Goal: Task Accomplishment & Management: Manage account settings

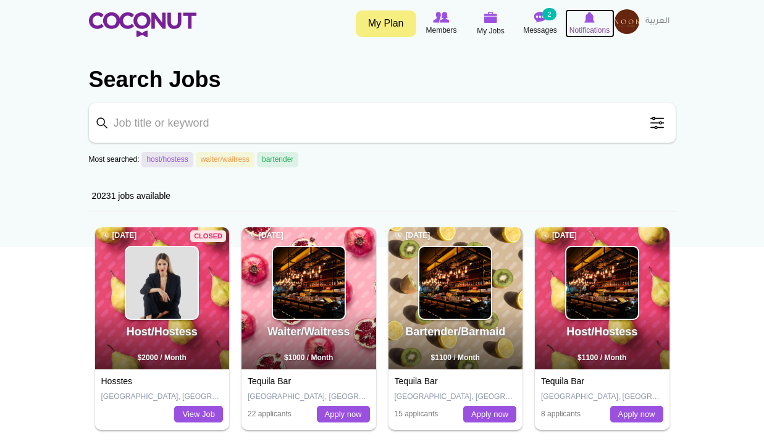
click at [581, 23] on icon at bounding box center [590, 18] width 47 height 14
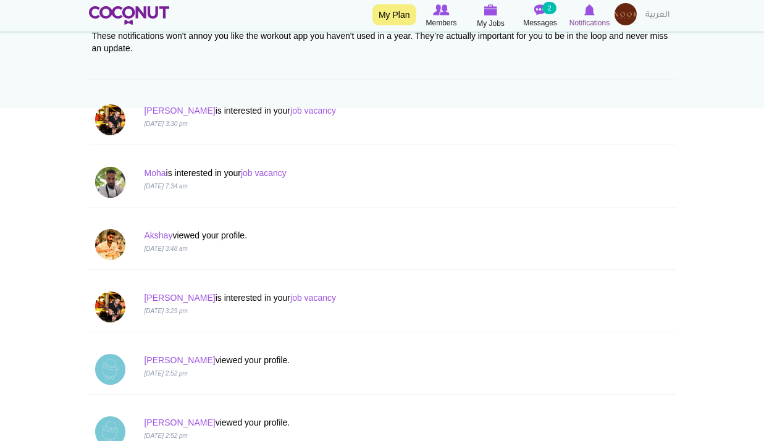
scroll to position [140, 0]
click at [164, 167] on link "Moha" at bounding box center [155, 172] width 22 height 10
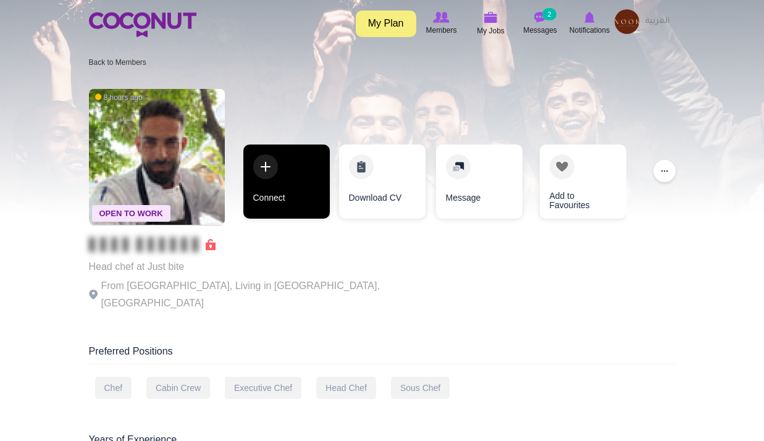
click at [294, 203] on link "Connect" at bounding box center [286, 182] width 86 height 74
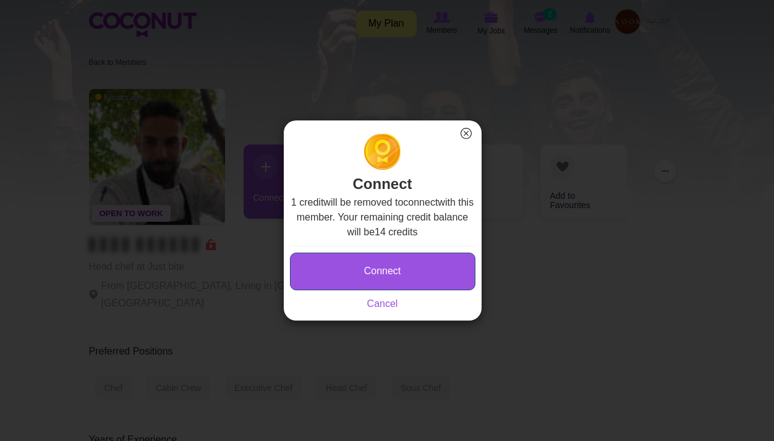
click at [364, 272] on button "Connect" at bounding box center [382, 272] width 185 height 38
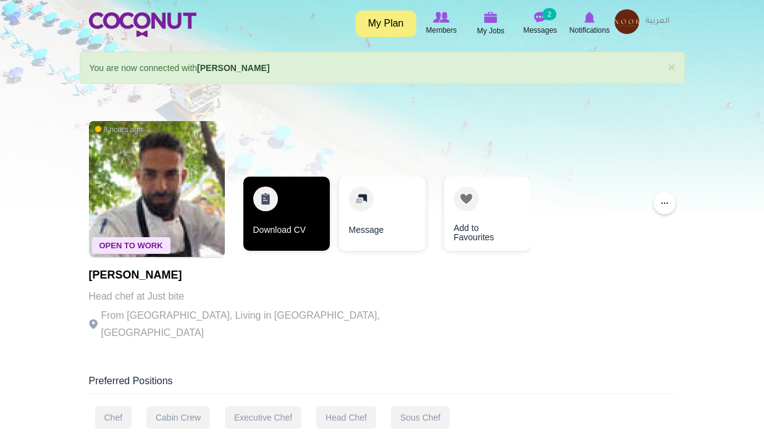
click at [310, 194] on link "Download CV" at bounding box center [286, 214] width 86 height 74
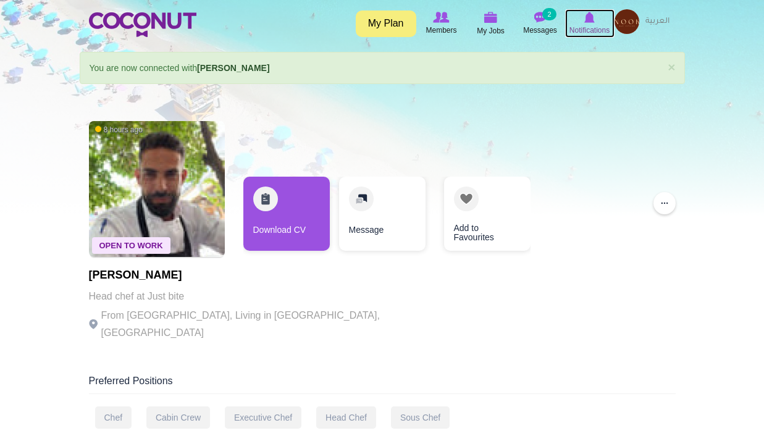
click at [578, 36] on span "Notifications" at bounding box center [590, 30] width 40 height 12
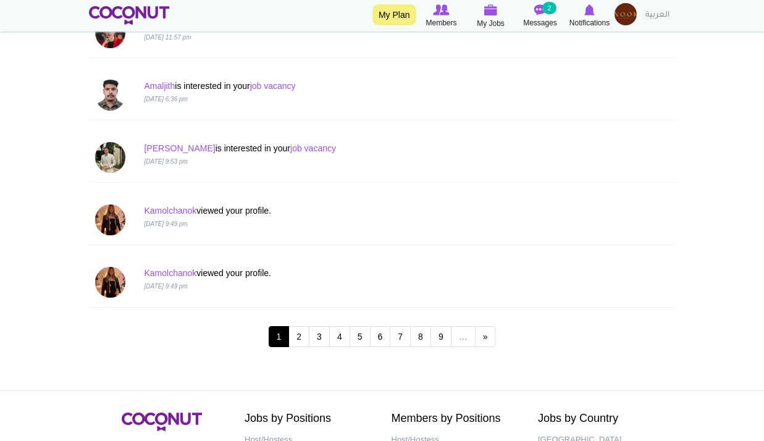
scroll to position [1162, 0]
click at [300, 341] on link "2" at bounding box center [299, 336] width 21 height 21
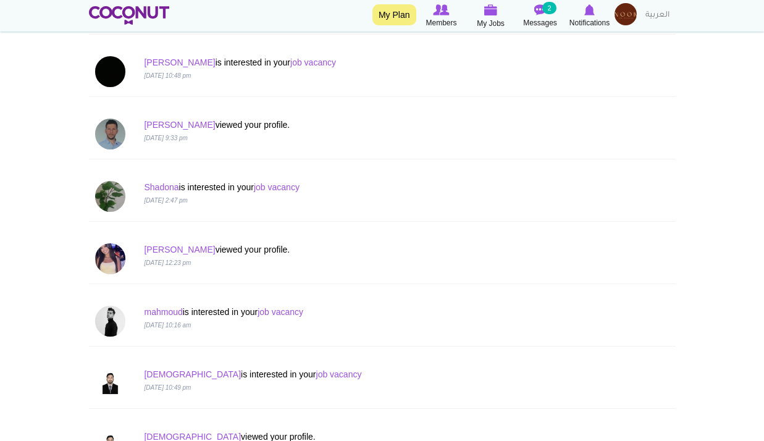
scroll to position [438, 0]
click at [621, 20] on img at bounding box center [626, 14] width 22 height 22
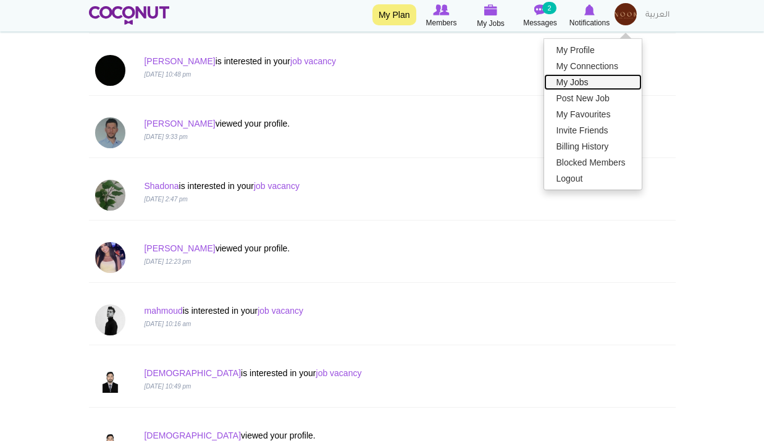
click at [584, 75] on link "My Jobs" at bounding box center [593, 82] width 98 height 16
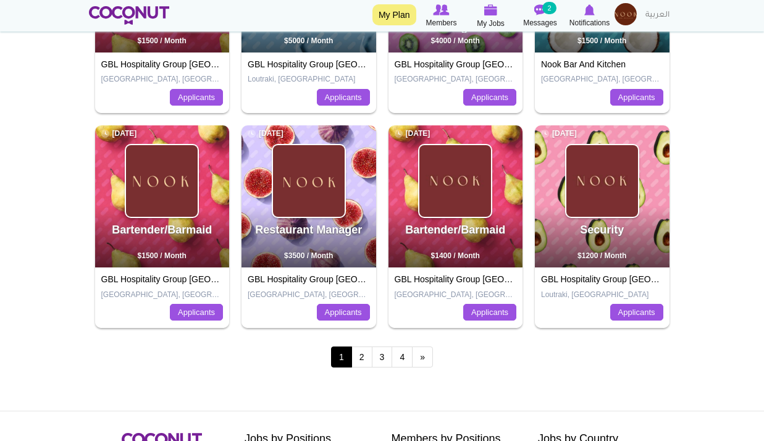
scroll to position [513, 0]
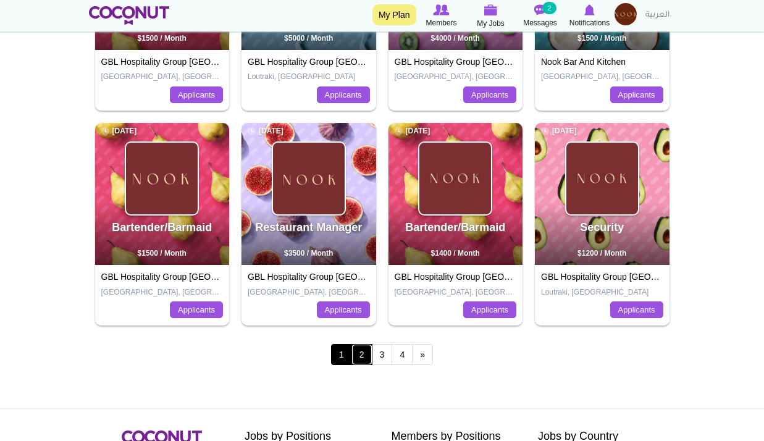
click at [363, 355] on link "2" at bounding box center [362, 354] width 21 height 21
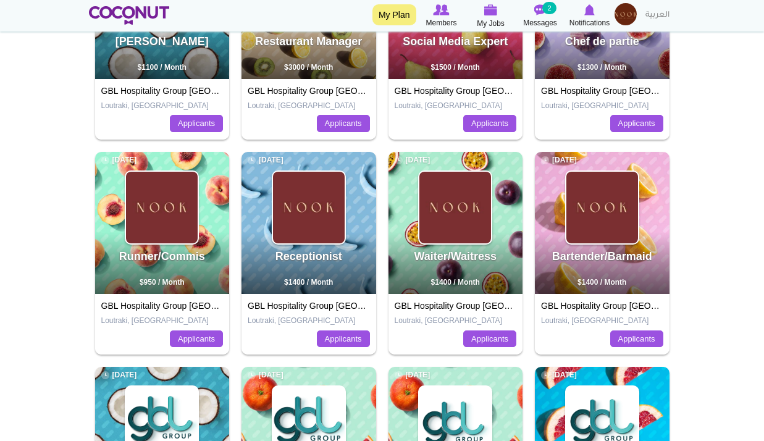
scroll to position [271, 0]
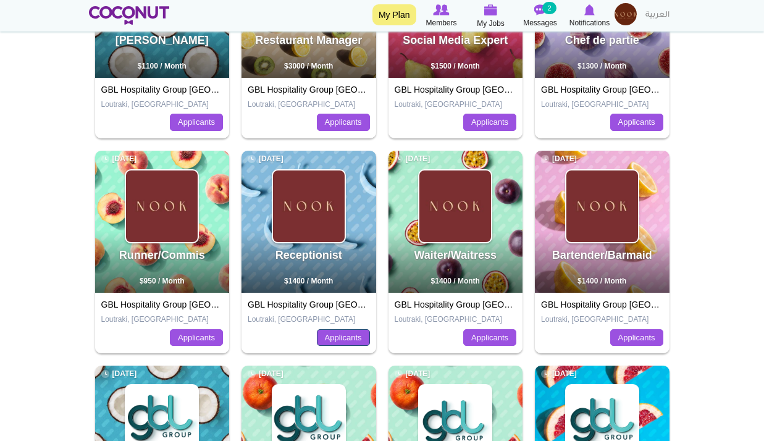
click at [324, 331] on link "Applicants" at bounding box center [343, 337] width 53 height 17
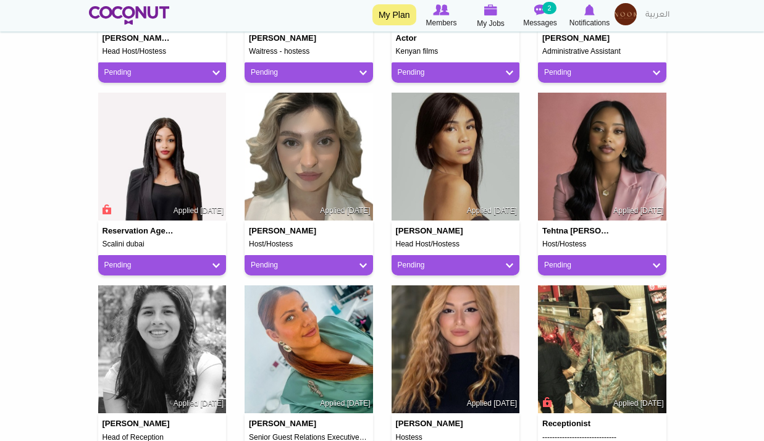
scroll to position [461, 0]
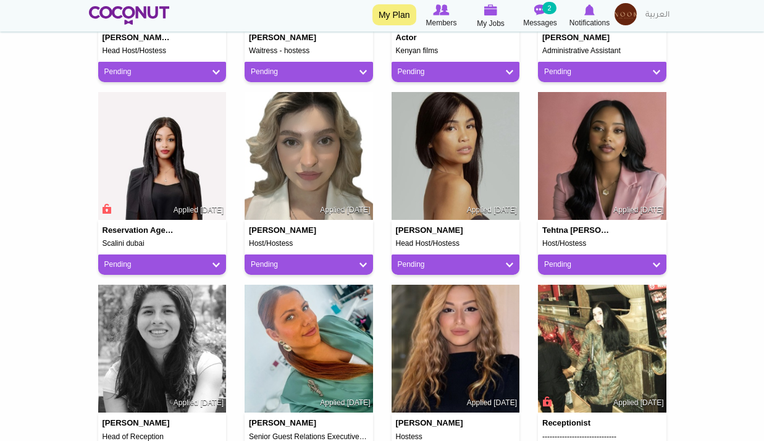
click at [722, 161] on body "Toggle navigation My Plan Members My Jobs Post a Job Messages 2 Notifications M…" at bounding box center [382, 339] width 764 height 1600
click at [474, 335] on img at bounding box center [456, 349] width 129 height 129
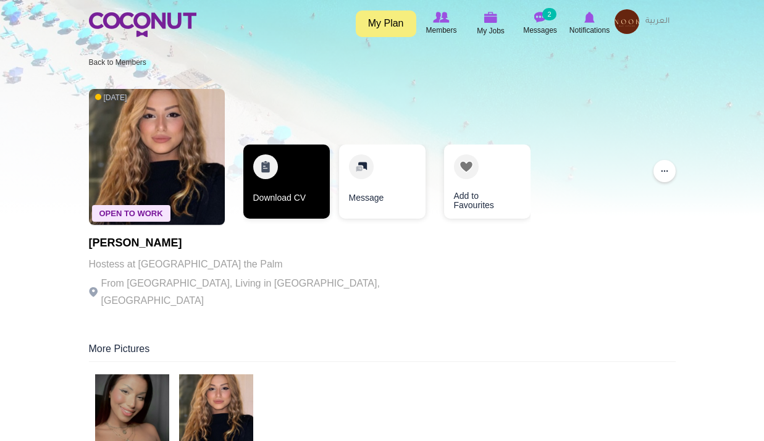
click at [280, 180] on link "Download CV" at bounding box center [286, 182] width 86 height 74
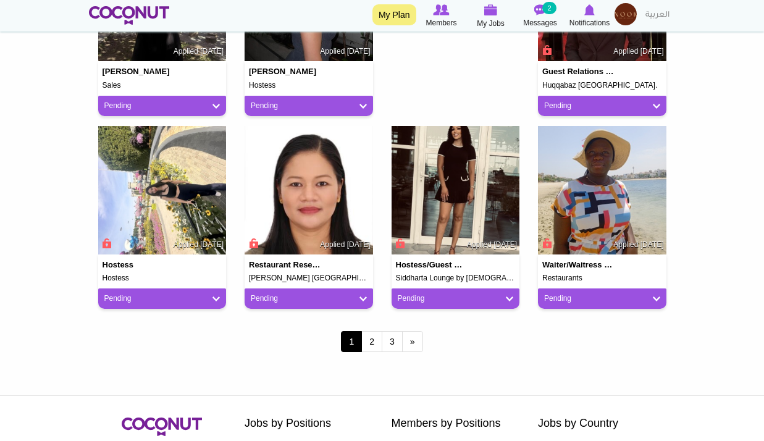
scroll to position [1007, 0]
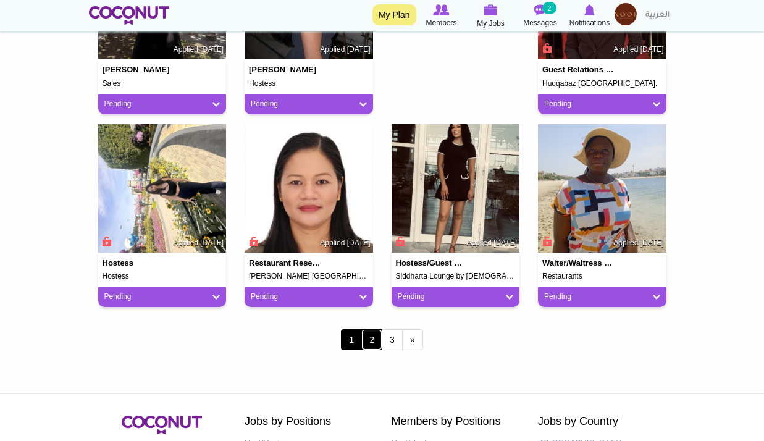
click at [378, 337] on link "2" at bounding box center [371, 339] width 21 height 21
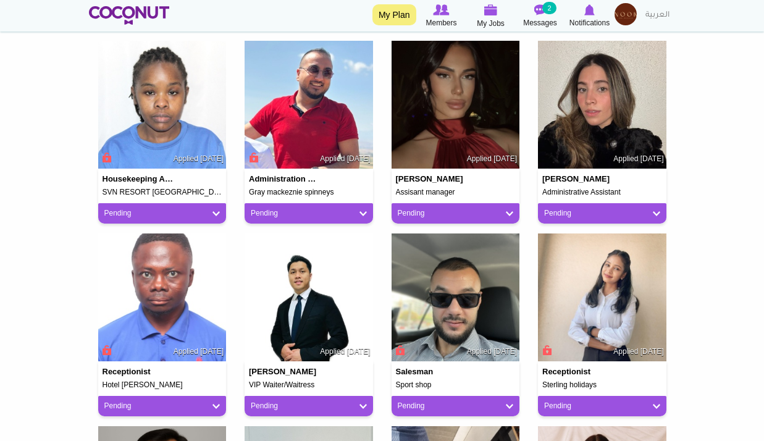
scroll to position [321, 0]
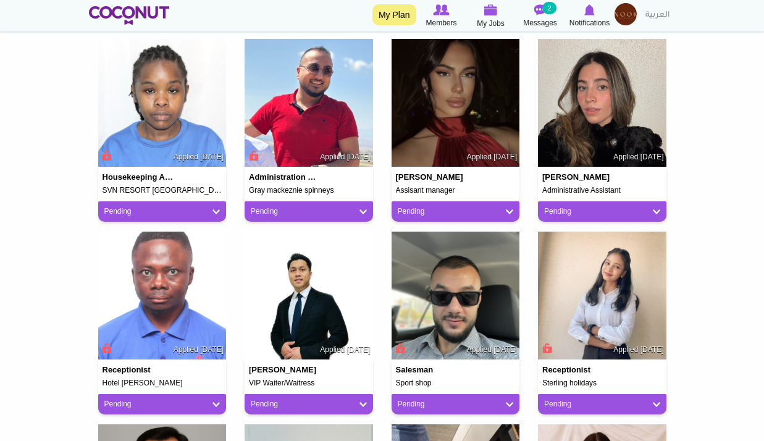
click at [378, 337] on div "Alex Aung Mon VIP Waiter/Waitress Applied 4 months ago Pending Pending Good Fit…" at bounding box center [308, 328] width 147 height 193
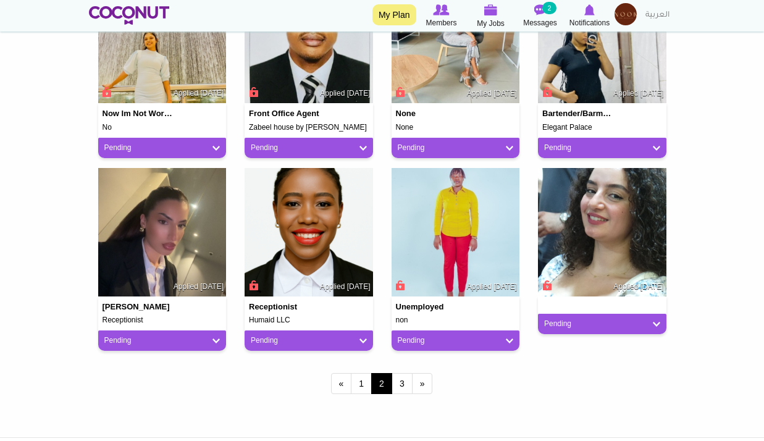
scroll to position [964, 0]
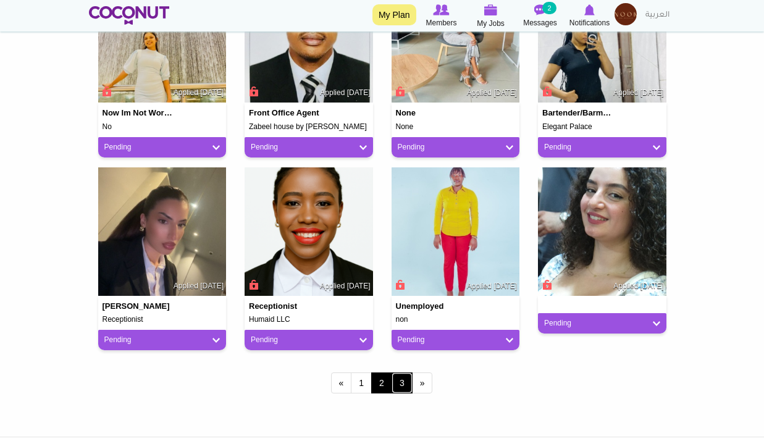
click at [396, 389] on link "3" at bounding box center [402, 383] width 21 height 21
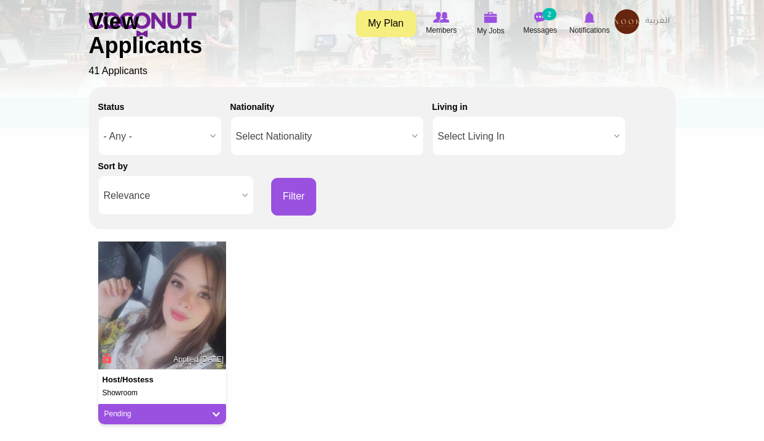
scroll to position [129, 0]
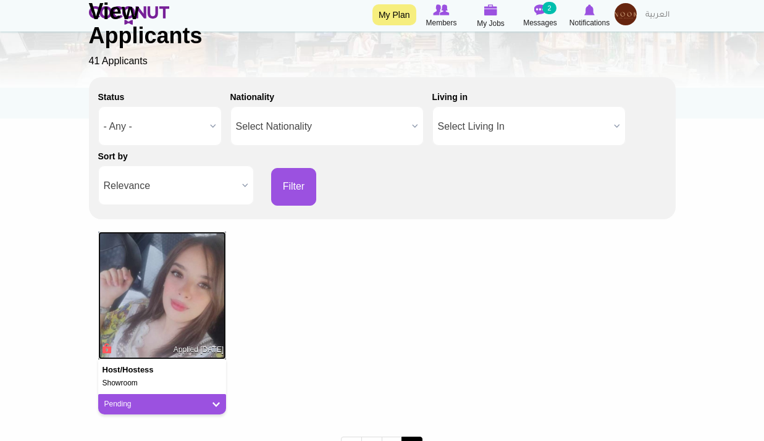
click at [175, 297] on img at bounding box center [162, 296] width 129 height 129
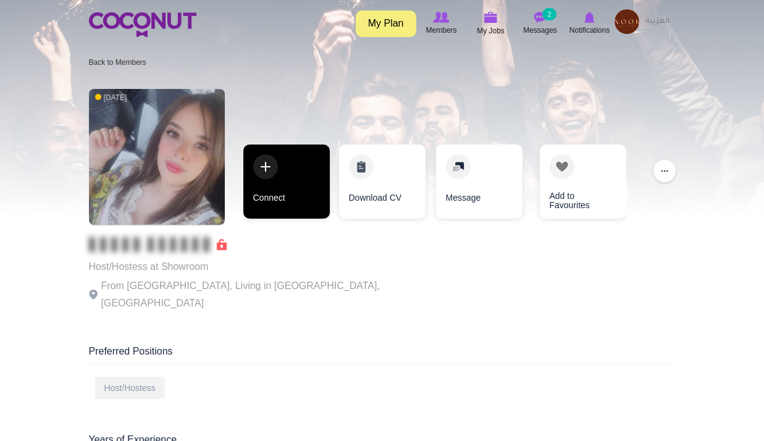
click at [273, 187] on link "Connect" at bounding box center [286, 182] width 86 height 74
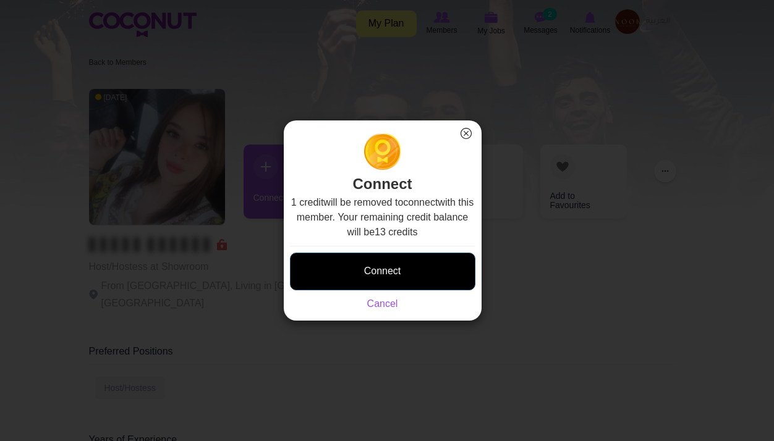
drag, startPoint x: 361, startPoint y: 292, endPoint x: 397, endPoint y: 260, distance: 47.7
click at [397, 260] on div "Connect Saving... Cancel" at bounding box center [382, 278] width 185 height 65
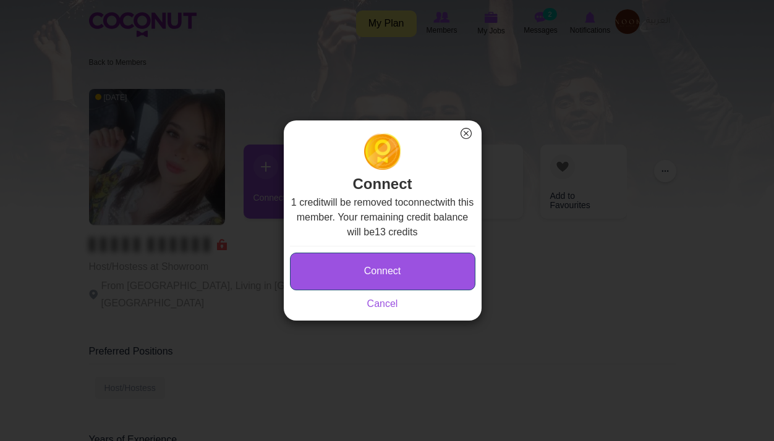
click at [397, 260] on button "Connect" at bounding box center [382, 272] width 185 height 38
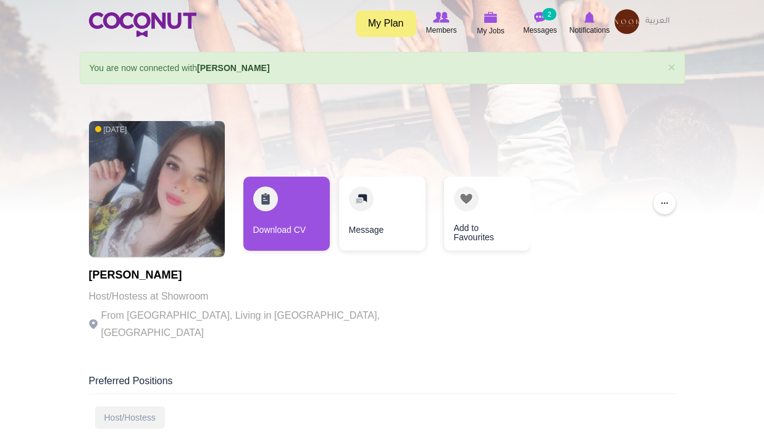
click at [229, 277] on h1 "[PERSON_NAME]" at bounding box center [259, 275] width 340 height 12
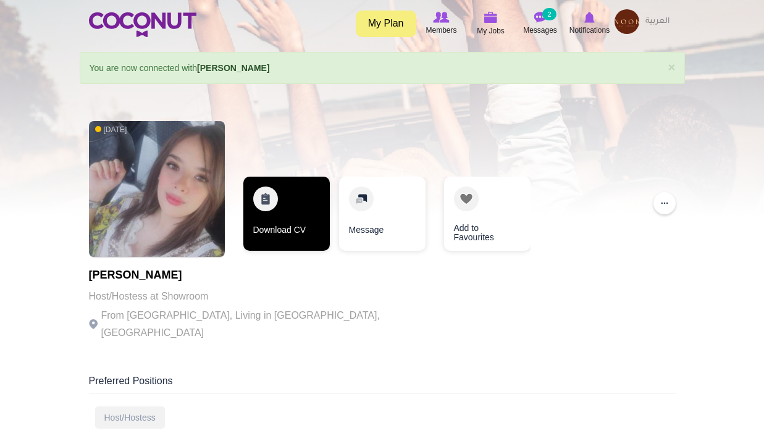
click at [289, 210] on link "Download CV" at bounding box center [286, 214] width 86 height 74
